Goal: Transaction & Acquisition: Purchase product/service

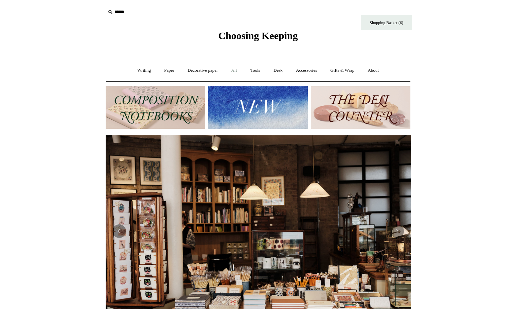
click at [239, 72] on link "Art +" at bounding box center [234, 70] width 18 height 18
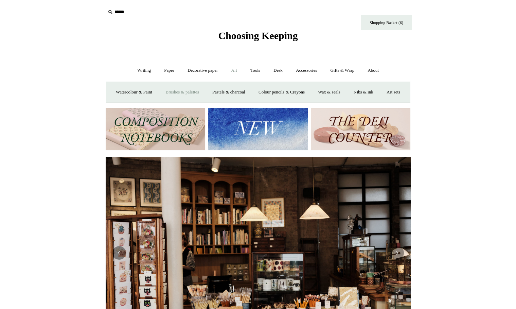
click at [189, 92] on link "Brushes & palettes" at bounding box center [181, 92] width 45 height 18
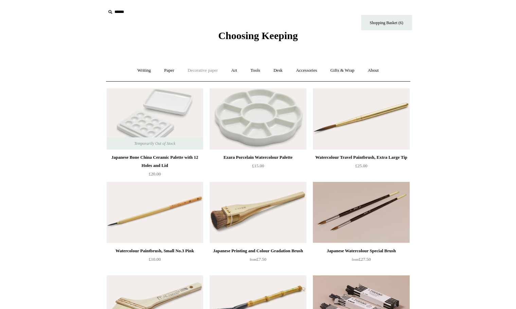
click at [206, 74] on link "Decorative paper +" at bounding box center [202, 70] width 42 height 18
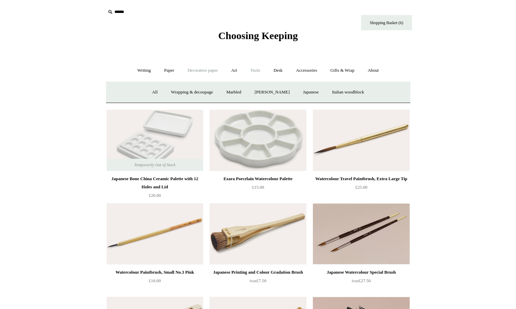
click at [250, 71] on link "Tools +" at bounding box center [255, 70] width 22 height 18
click at [233, 69] on link "Art +" at bounding box center [234, 70] width 18 height 18
click at [158, 93] on link "Watercolour & Paint" at bounding box center [134, 92] width 49 height 18
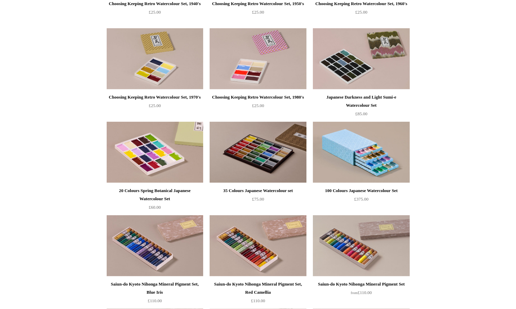
scroll to position [436, 0]
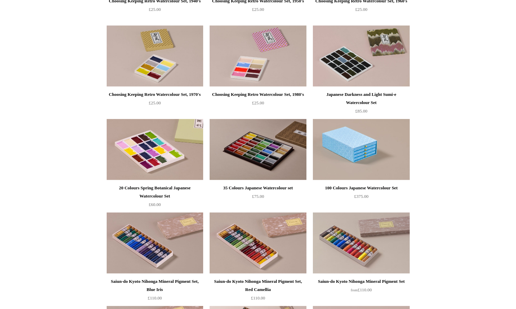
click at [372, 133] on img at bounding box center [361, 149] width 96 height 61
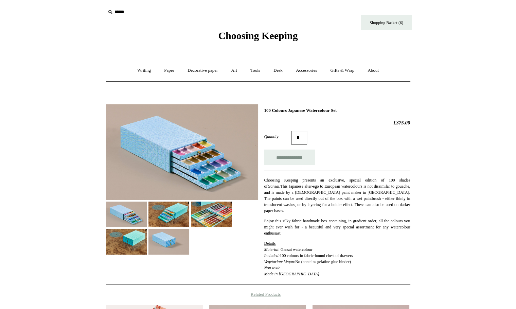
click at [276, 107] on div "**********" at bounding box center [258, 192] width 304 height 186
copy div "100 Colours Japanese Watercolour Set"
